Goal: Transaction & Acquisition: Purchase product/service

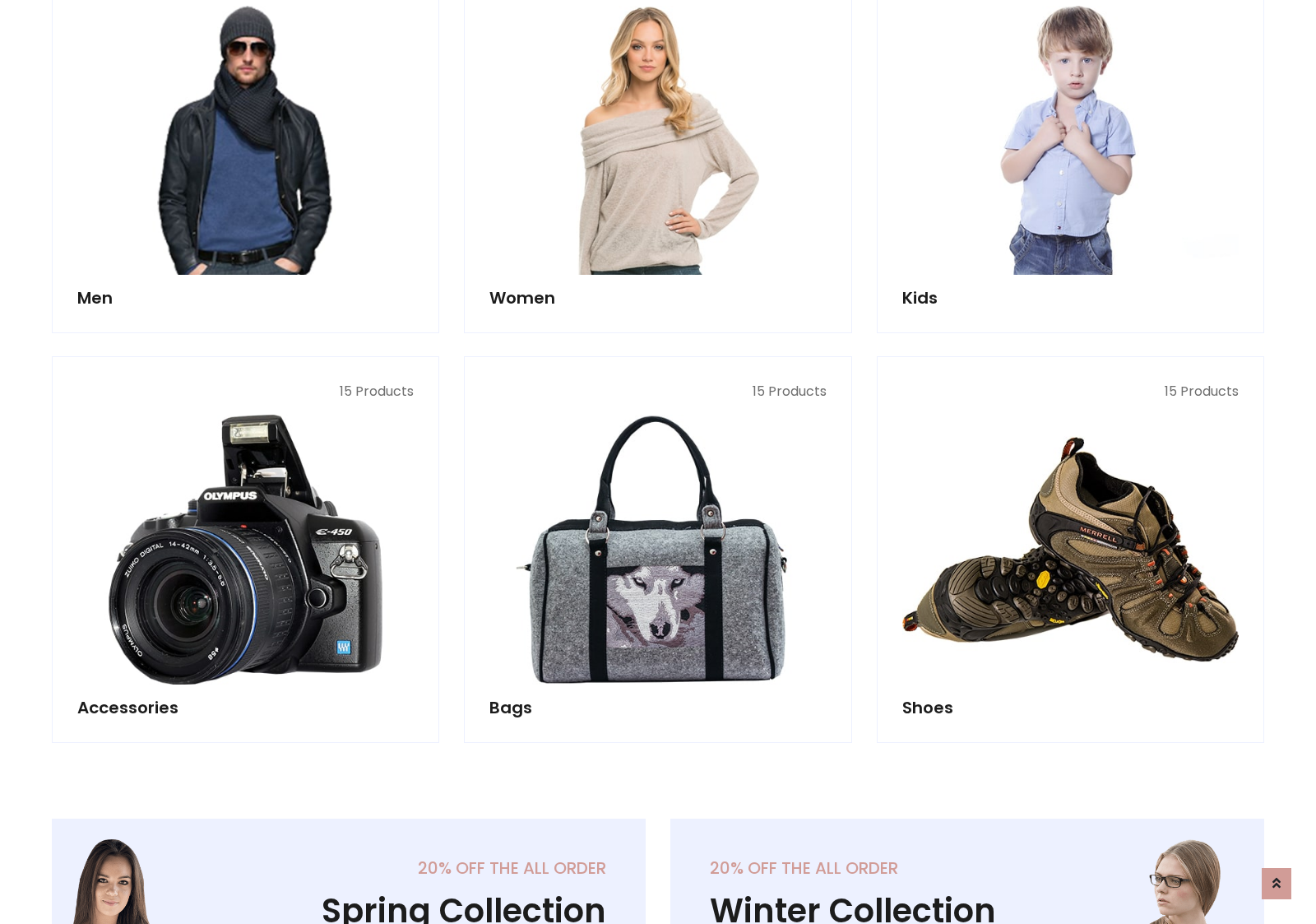
scroll to position [1194, 0]
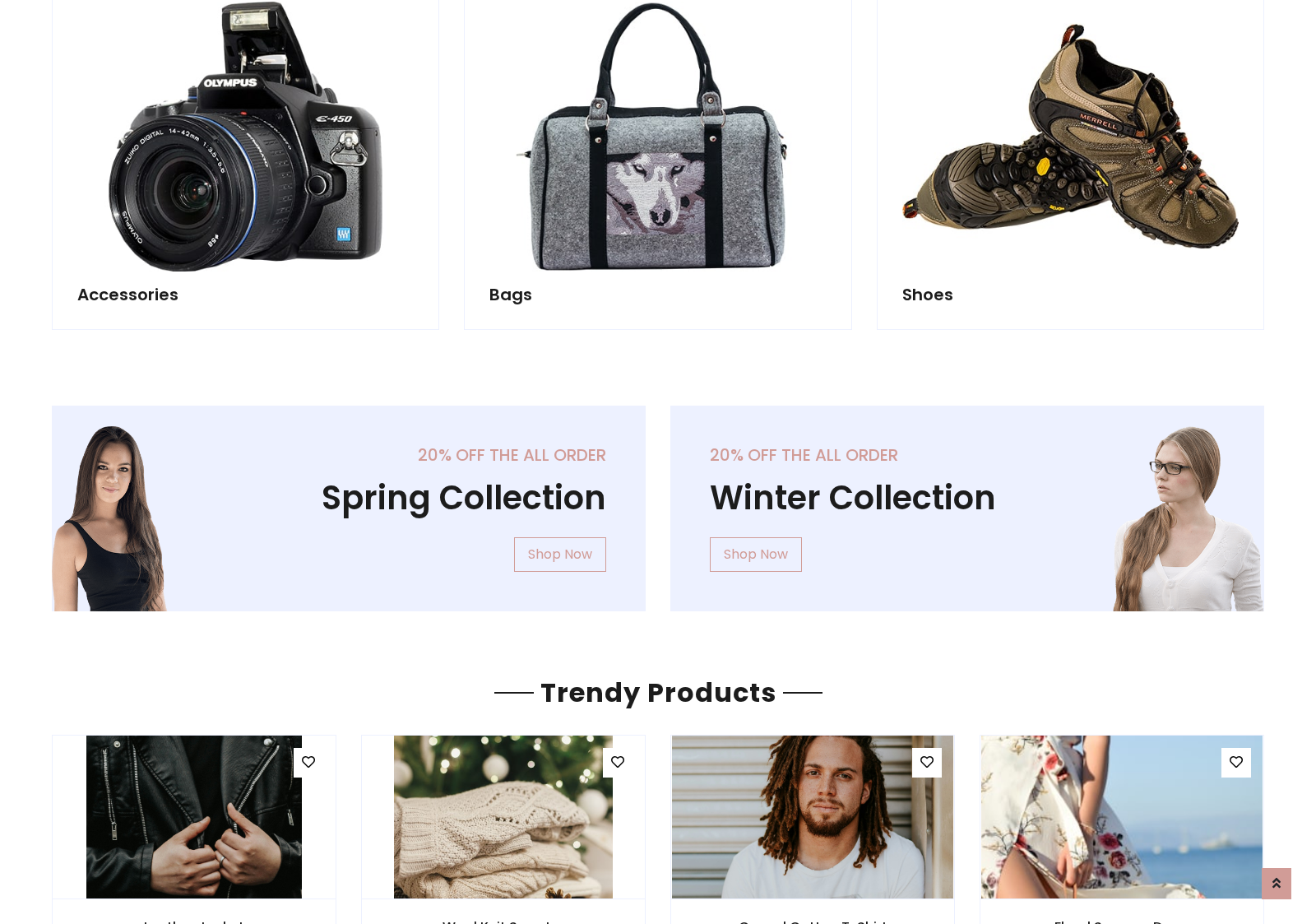
click at [658, 501] on div "20% off the all order Winter Collection Shop Now" at bounding box center [967, 522] width 619 height 232
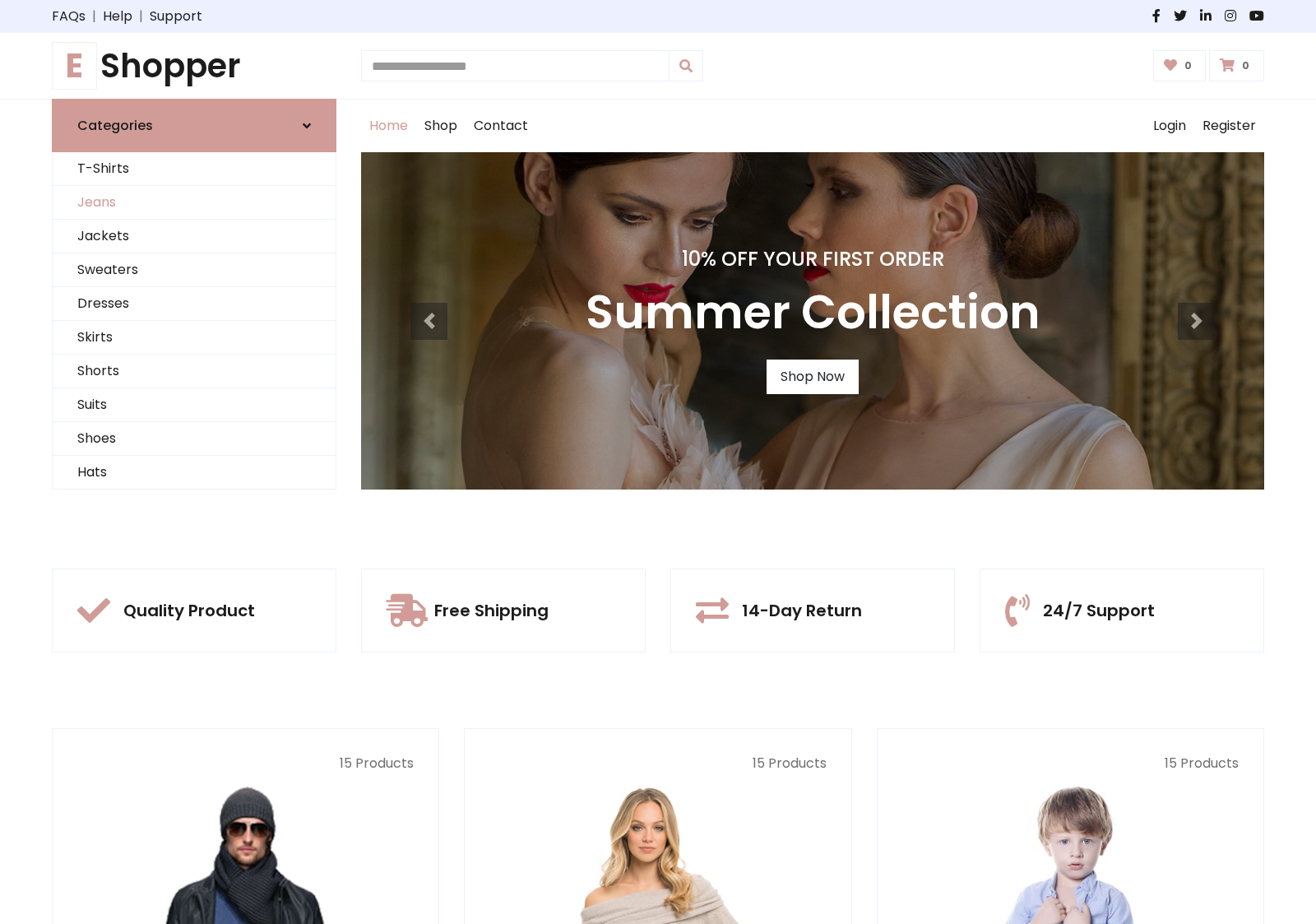
click at [195, 202] on link "Jeans" at bounding box center [194, 202] width 283 height 34
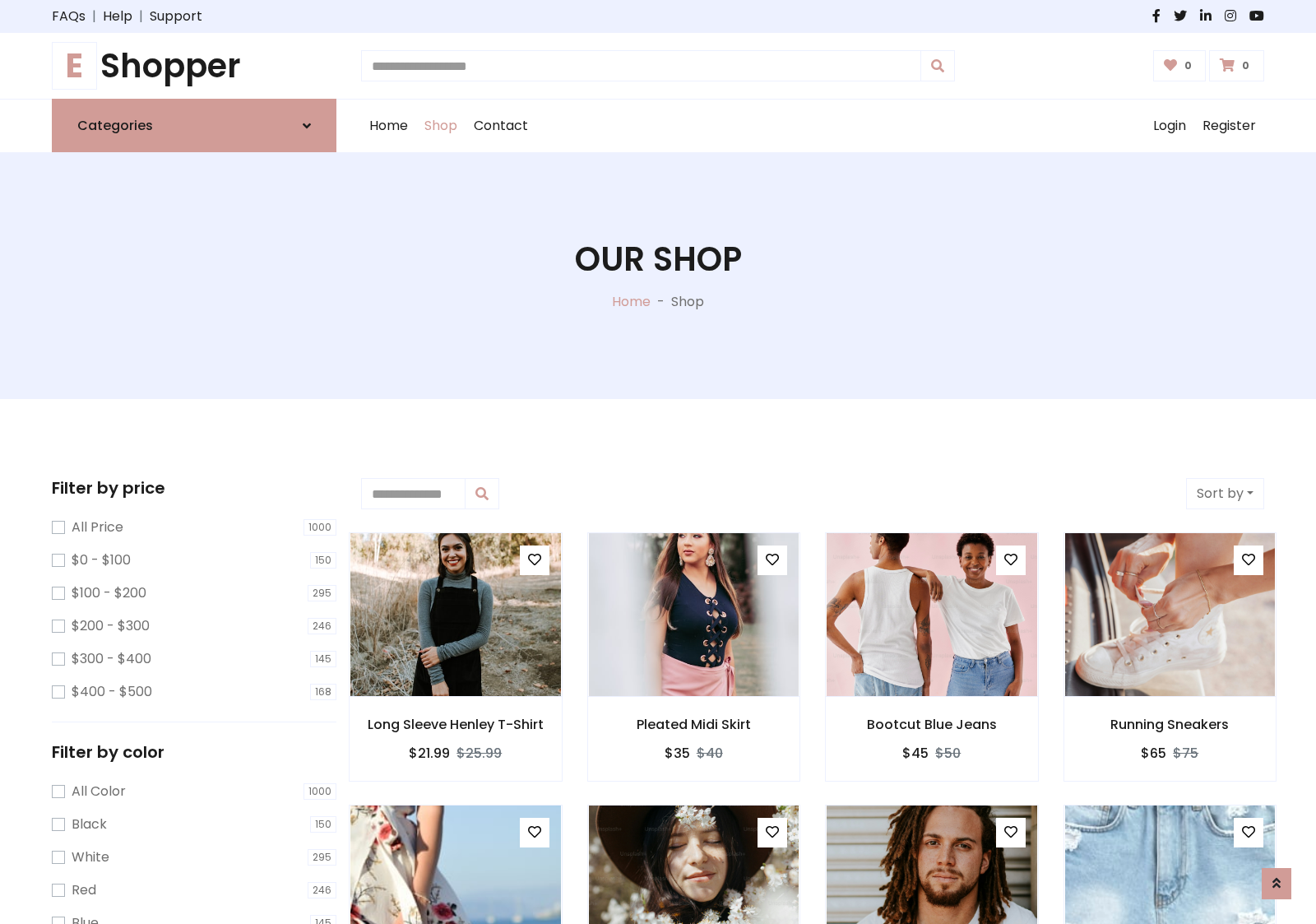
scroll to position [519, 0]
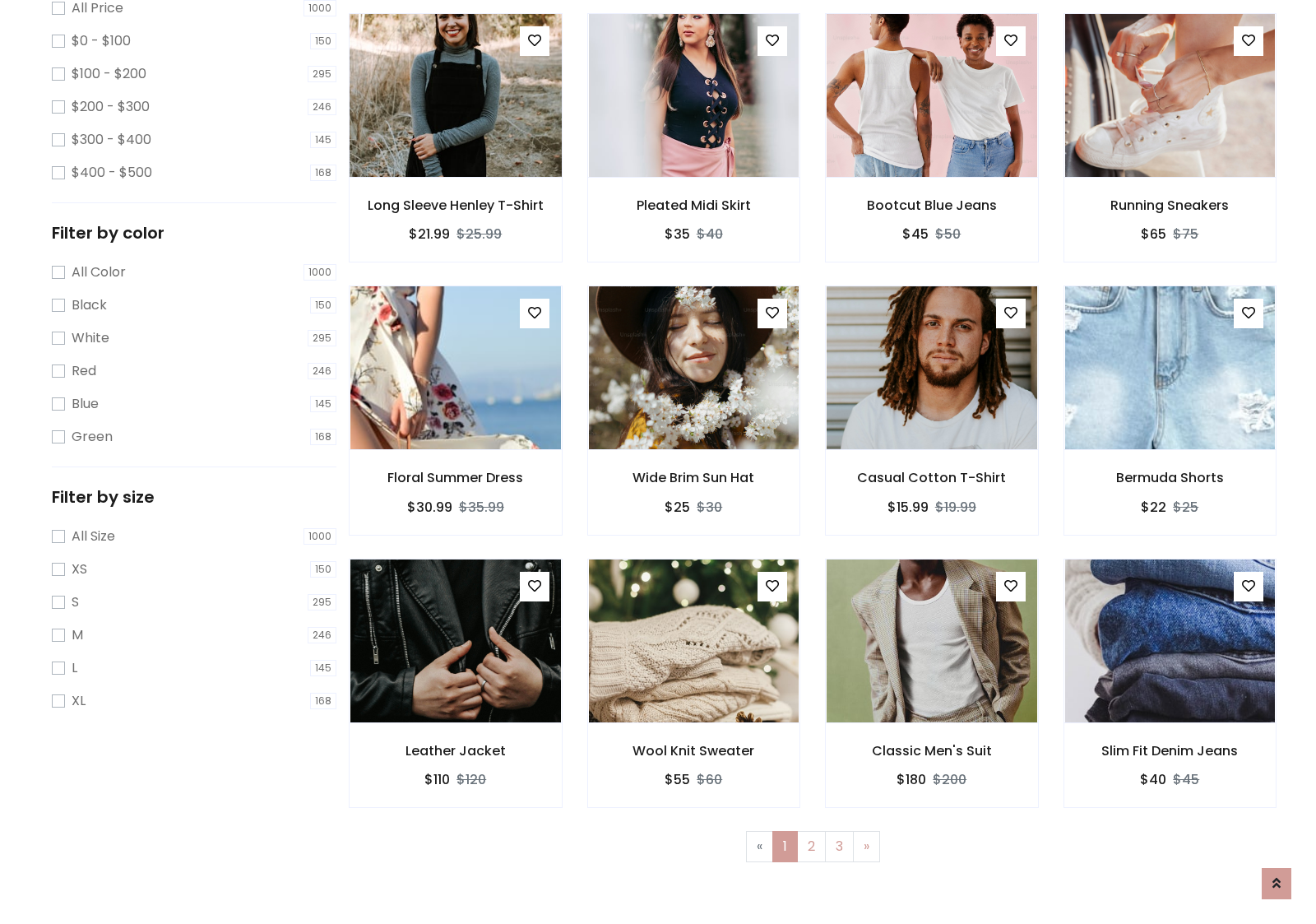
click at [455, 166] on img at bounding box center [455, 96] width 253 height 395
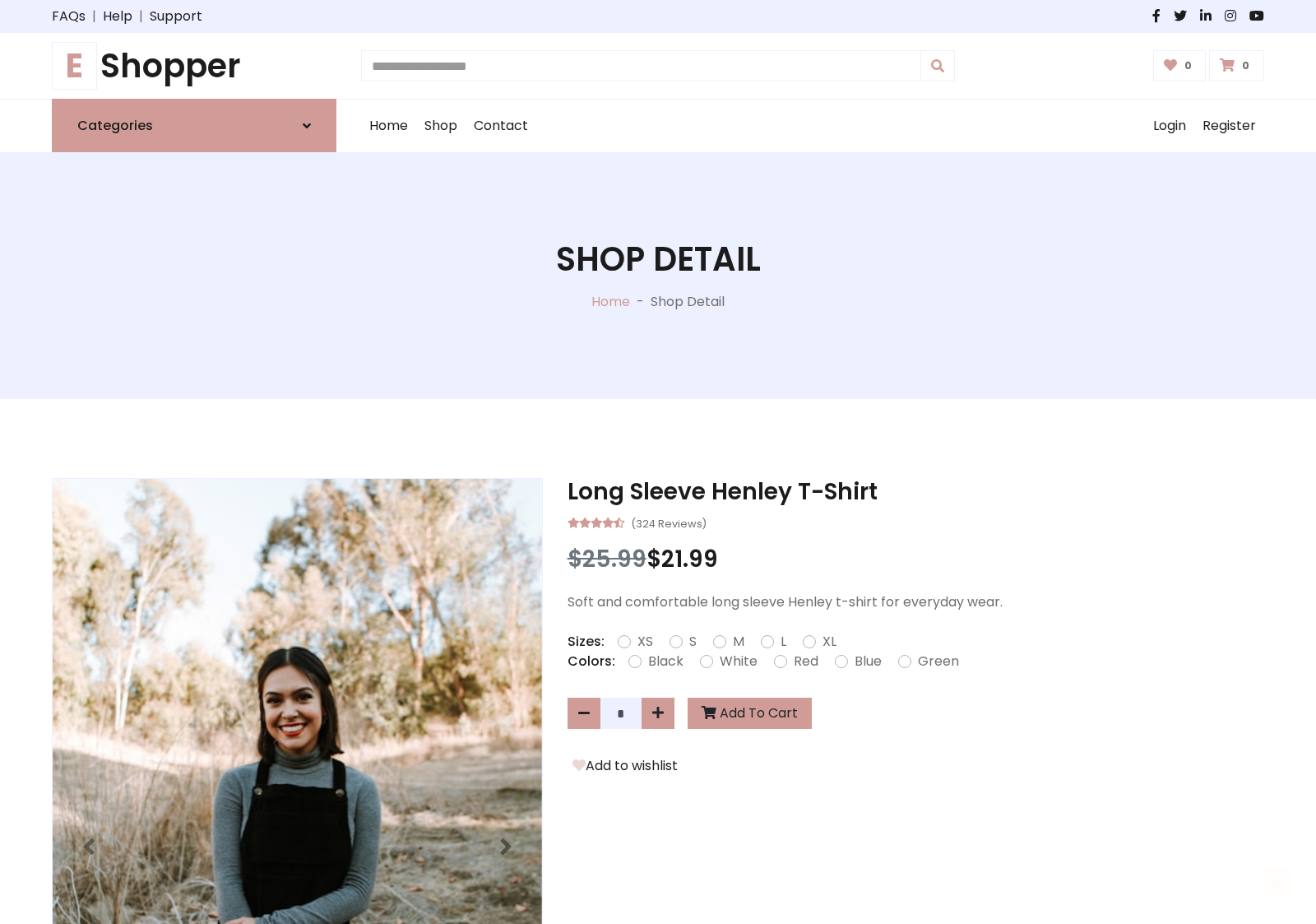
scroll to position [177, 0]
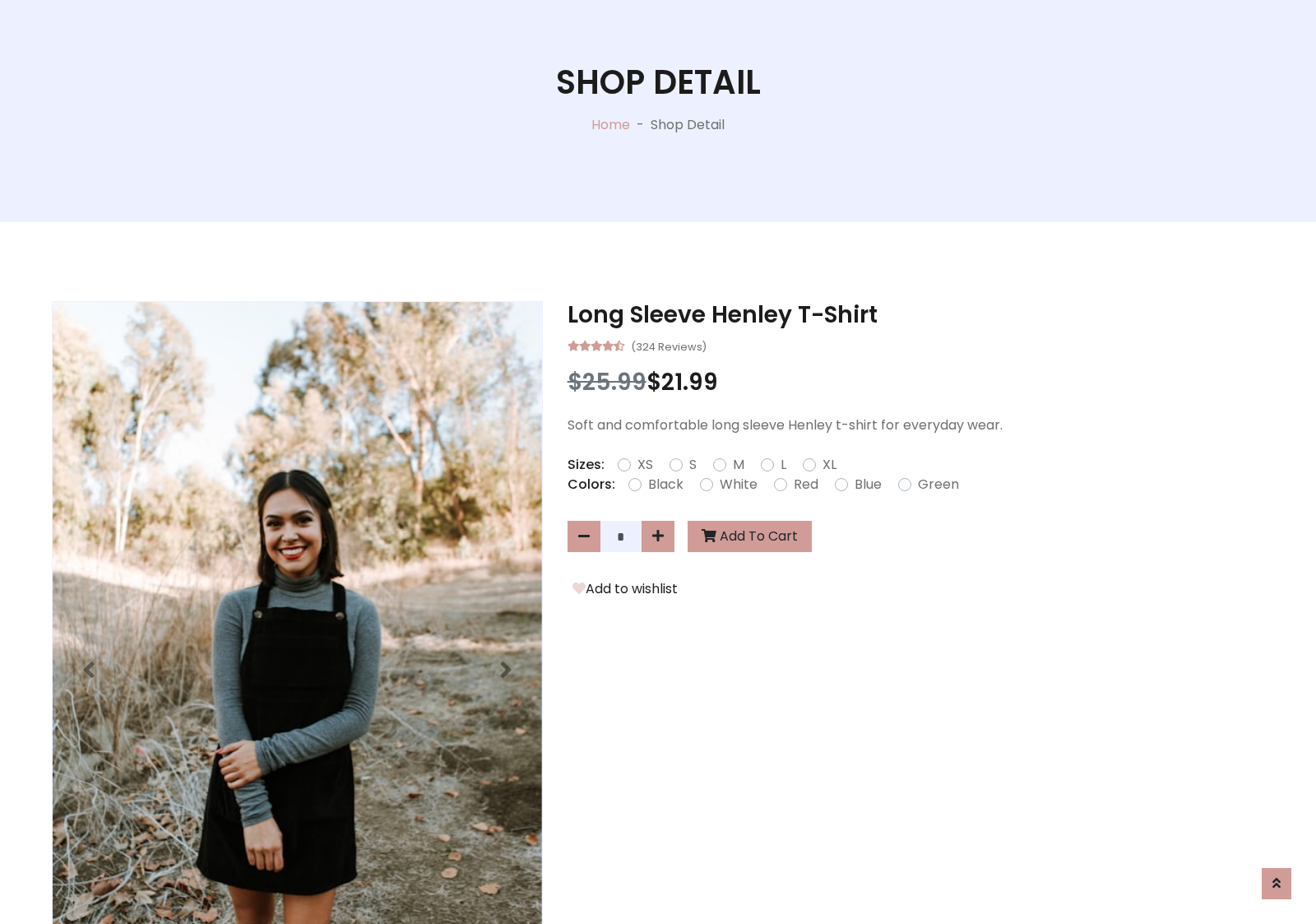
click at [804, 484] on label "Red" at bounding box center [806, 484] width 24 height 19
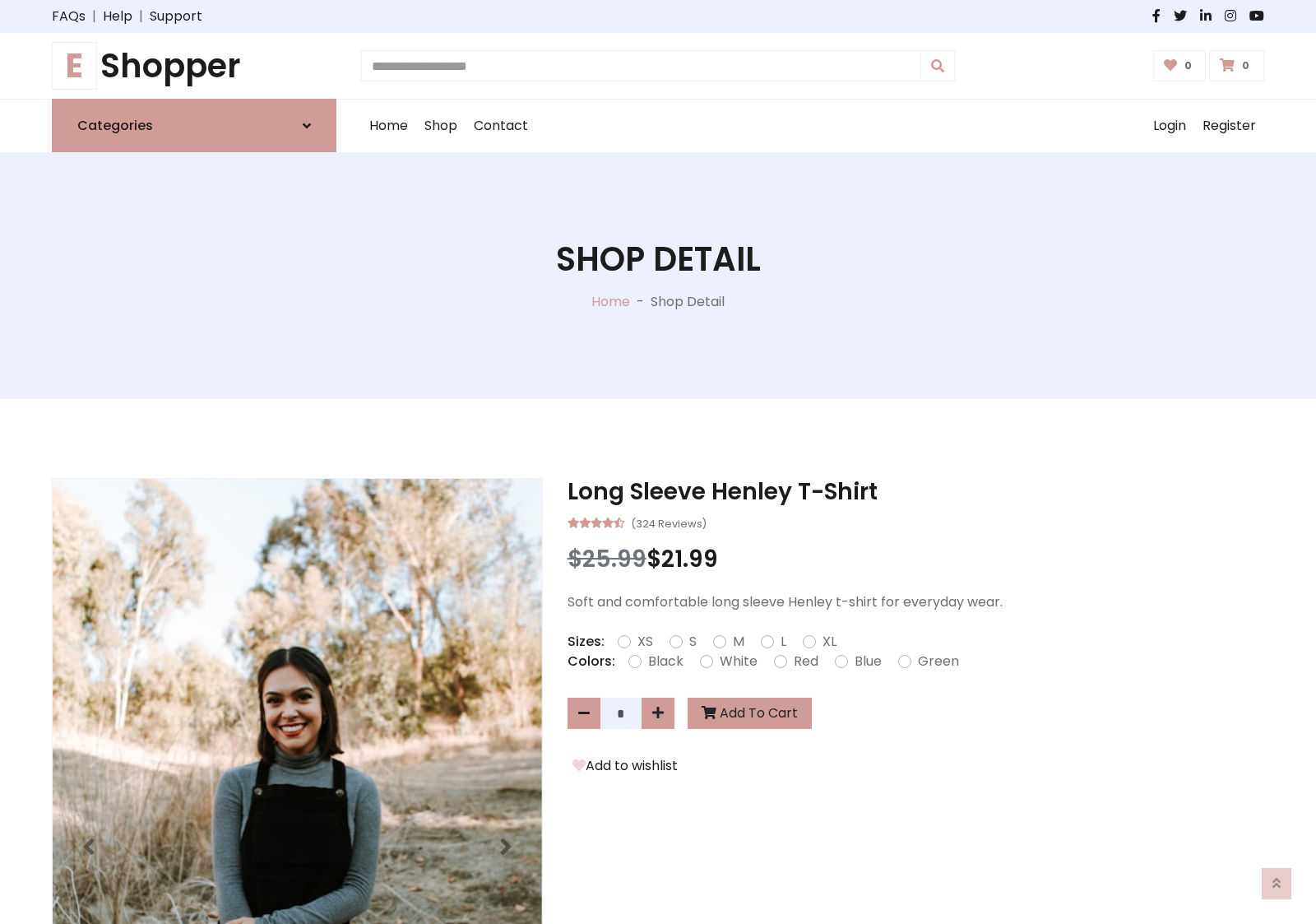
scroll to position [177, 0]
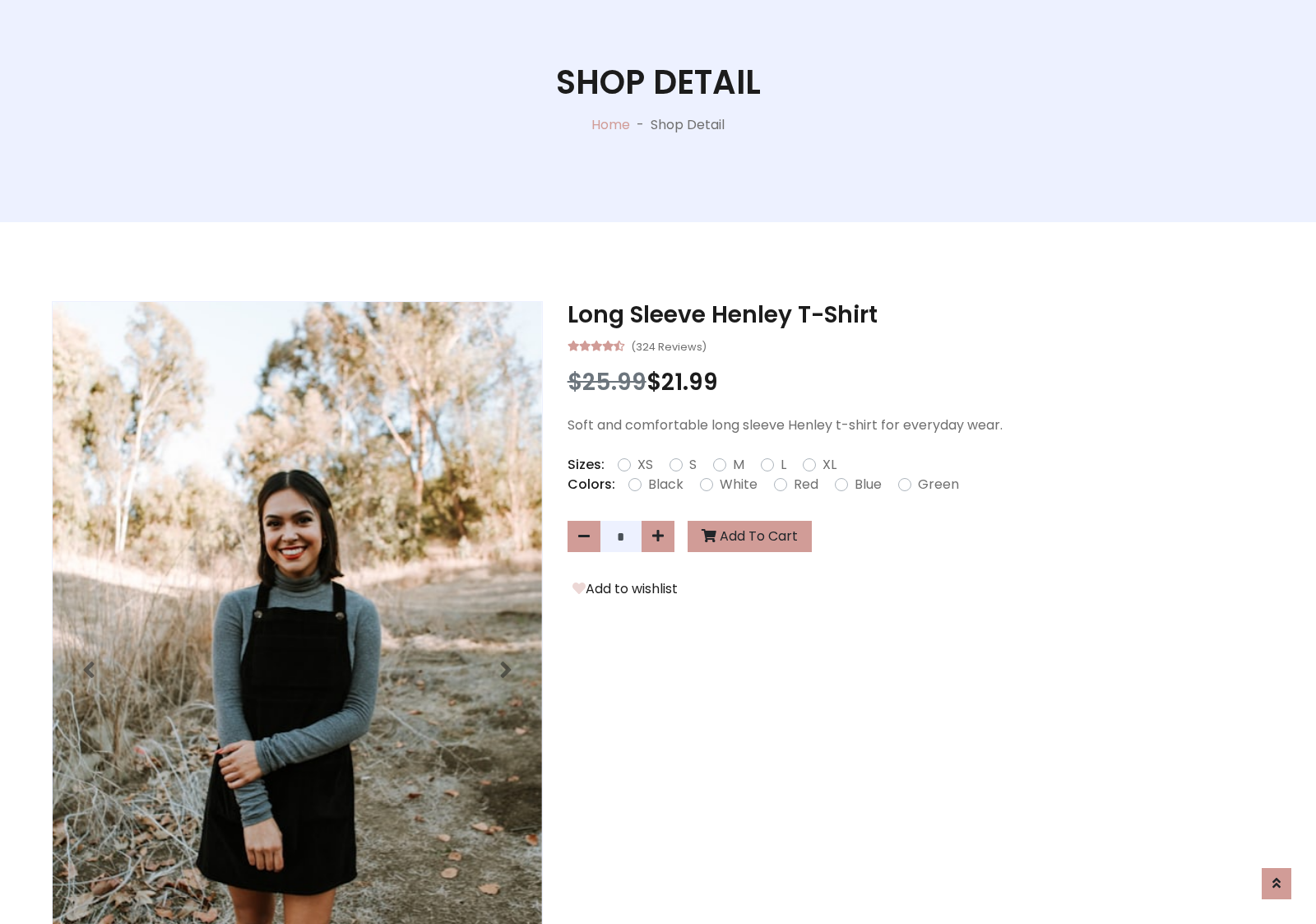
click at [658, 462] on form "XS S M L XL" at bounding box center [734, 465] width 232 height 19
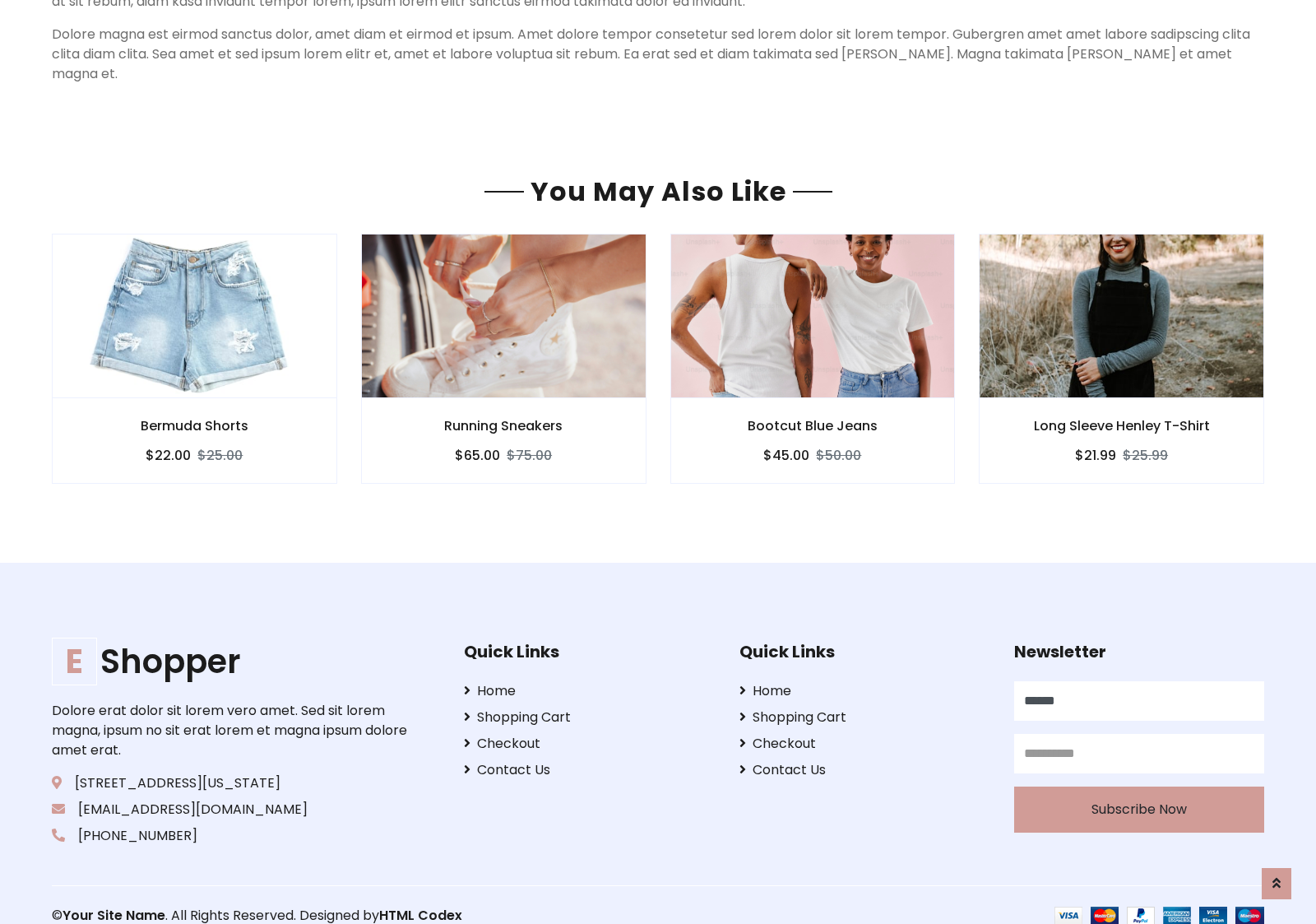
scroll to position [1412, 0]
type input "******"
type input "**********"
click at [1139, 788] on button "Subscribe Now" at bounding box center [1140, 810] width 250 height 46
